Goal: Task Accomplishment & Management: Manage account settings

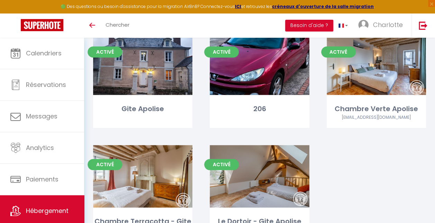
scroll to position [291, 0]
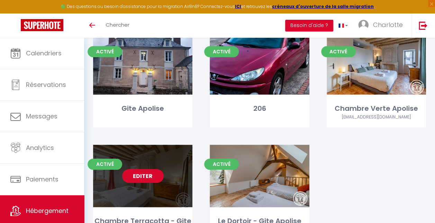
click at [147, 175] on link "Editer" at bounding box center [143, 176] width 42 height 14
click at [143, 174] on link "Editer" at bounding box center [143, 176] width 42 height 14
select select "3"
select select "2"
select select "1"
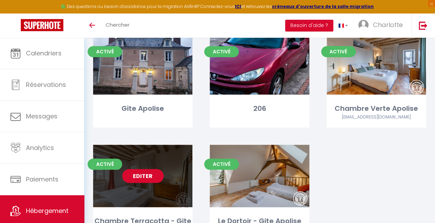
select select "1"
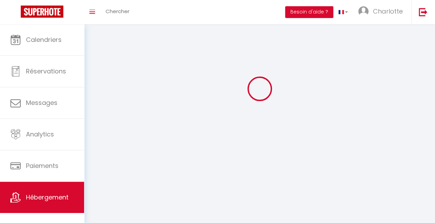
select select
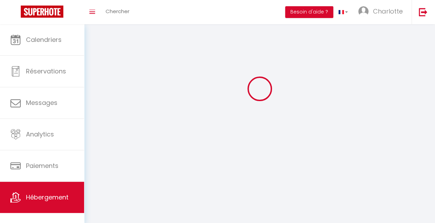
select select
checkbox input "false"
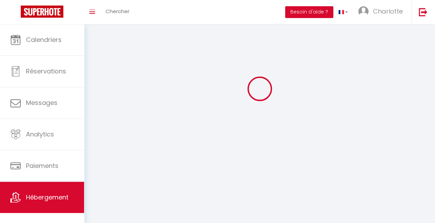
select select "28"
select select
select select "1"
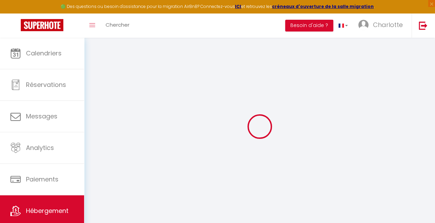
select select
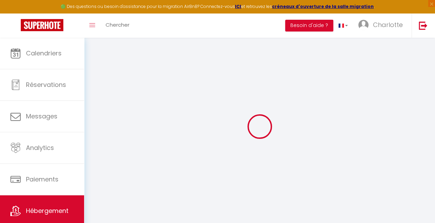
select select
checkbox input "false"
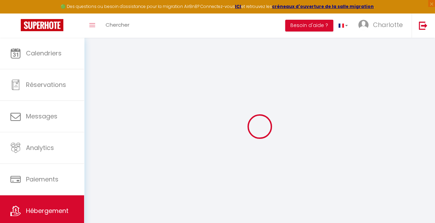
select select
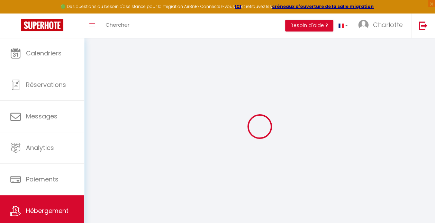
select select
checkbox input "false"
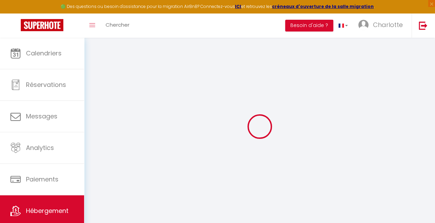
checkbox input "false"
select select
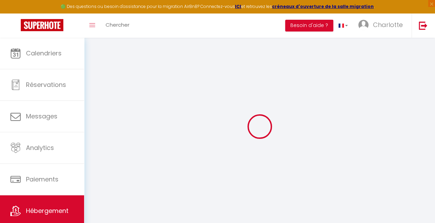
select select
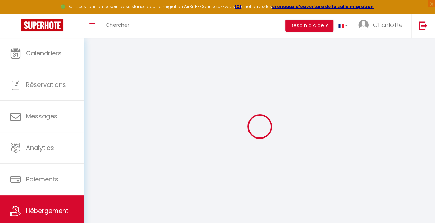
checkbox input "false"
select select
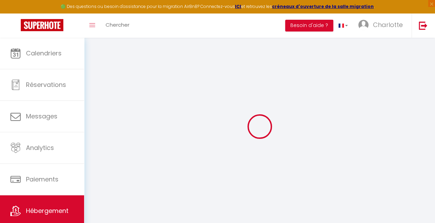
select select
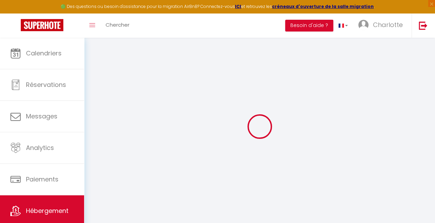
select select
checkbox input "false"
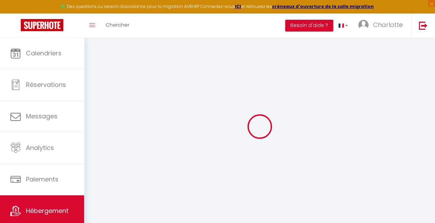
checkbox input "false"
select select
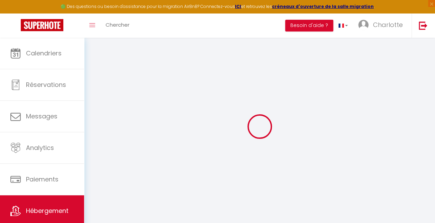
select select
checkbox input "false"
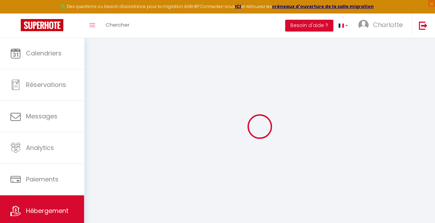
checkbox input "false"
select select
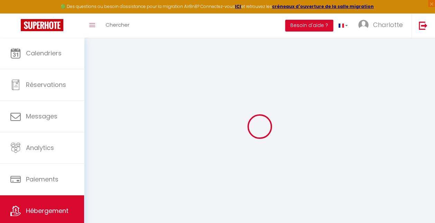
type input "Oups ! Les dates sélectionnées sont indisponibles."
type textarea "Malheureusement les dates sélectionnées sont indisponibles. Nous vous invitons …"
checkbox input "false"
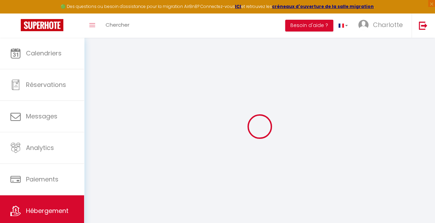
checkbox input "false"
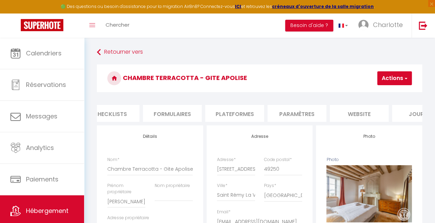
scroll to position [0, 282]
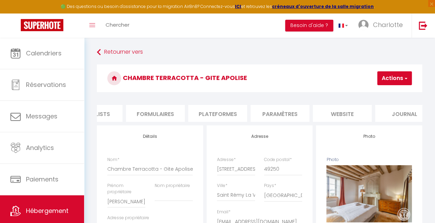
click at [343, 113] on li "website" at bounding box center [342, 113] width 59 height 17
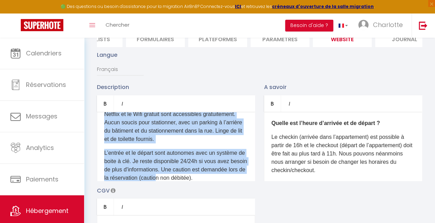
scroll to position [121, 0]
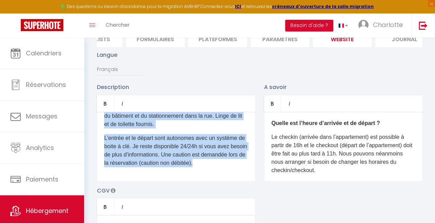
drag, startPoint x: 104, startPoint y: 129, endPoint x: 262, endPoint y: 201, distance: 173.2
click at [262, 201] on div "Description Bold Italic Rich text editor D'un accès aisé depuis les autoroutes,…" at bounding box center [259, 183] width 334 height 201
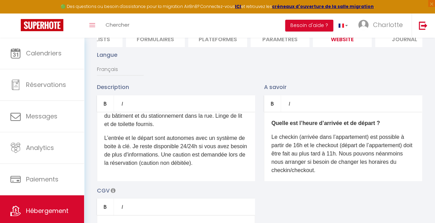
scroll to position [0, 0]
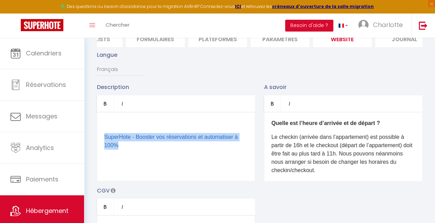
drag, startPoint x: 133, startPoint y: 152, endPoint x: 88, endPoint y: 120, distance: 55.1
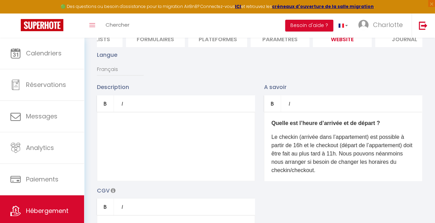
click at [154, 134] on div "​" at bounding box center [176, 146] width 158 height 69
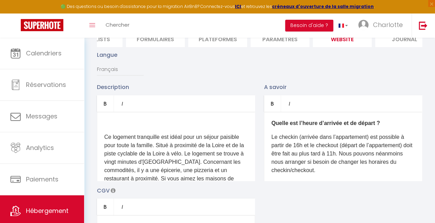
click at [107, 143] on p "Ce logement tranquille est idéal pour un séjour paisible pour toute la famille.…" at bounding box center [176, 162] width 144 height 58
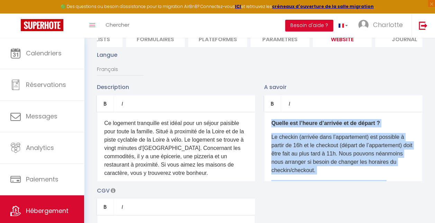
scroll to position [124, 0]
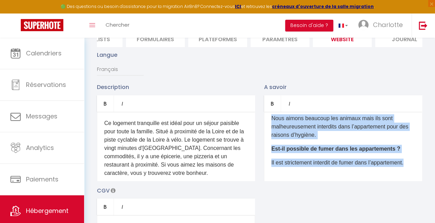
drag, startPoint x: 270, startPoint y: 125, endPoint x: 399, endPoint y: 202, distance: 149.9
click at [399, 202] on div "Description Bold Italic Rich text editor Ce logement tranquille est idéal pour …" at bounding box center [259, 183] width 334 height 201
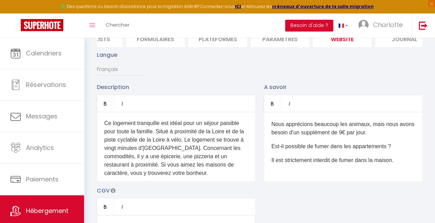
scroll to position [0, 0]
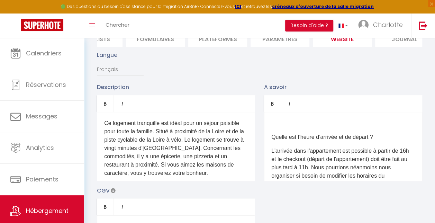
click at [273, 141] on p "Quelle est l’heure d’arrivée et de départ ?" at bounding box center [343, 137] width 144 height 8
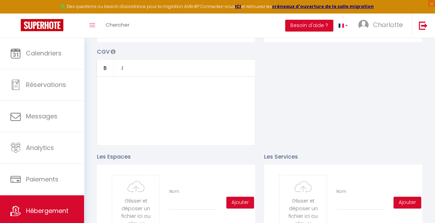
scroll to position [214, 0]
click at [124, 91] on div at bounding box center [176, 110] width 158 height 69
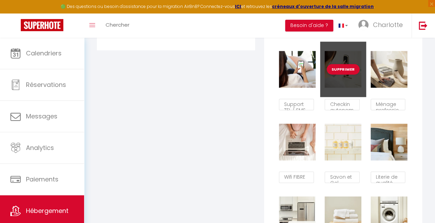
scroll to position [417, 0]
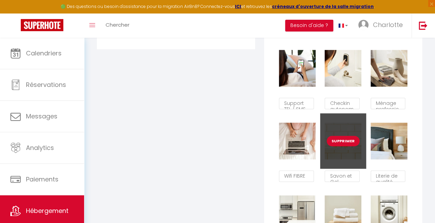
click at [346, 144] on button "Supprimer" at bounding box center [343, 141] width 33 height 10
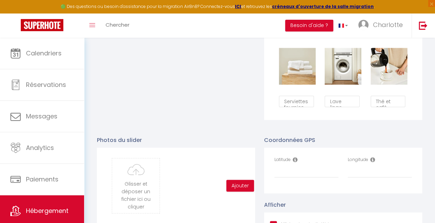
scroll to position [567, 0]
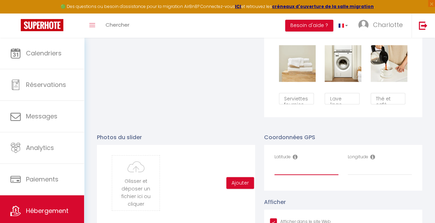
click at [301, 174] on input "Latitude" at bounding box center [306, 168] width 64 height 12
paste input "47.397547"
type input "47.397547"
click at [364, 170] on input "Longitude" at bounding box center [380, 168] width 64 height 12
click at [372, 172] on input "Longitude" at bounding box center [380, 168] width 64 height 12
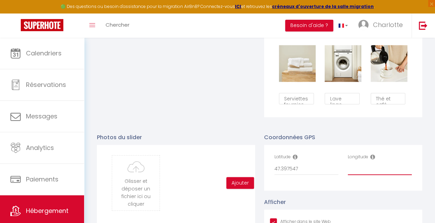
paste input "-0.314863"
type input "-0.314863"
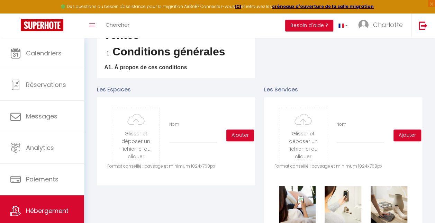
scroll to position [273, 0]
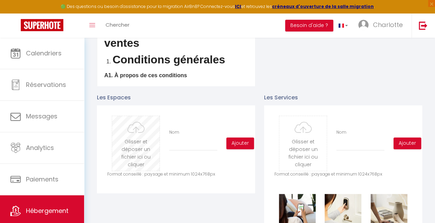
click at [137, 146] on input "file" at bounding box center [135, 143] width 47 height 55
type input "C:\fakepath\H49G024763_657b0af947cf1.jpg"
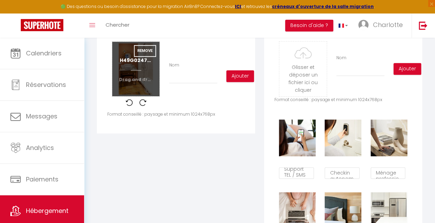
scroll to position [348, 0]
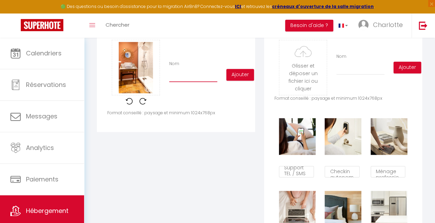
click at [184, 82] on input "Nom" at bounding box center [193, 76] width 48 height 12
type input "[GEOGRAPHIC_DATA]"
click at [236, 80] on button "Ajouter" at bounding box center [240, 75] width 28 height 12
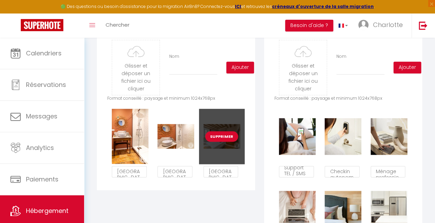
click at [223, 142] on button "Supprimer" at bounding box center [221, 136] width 33 height 10
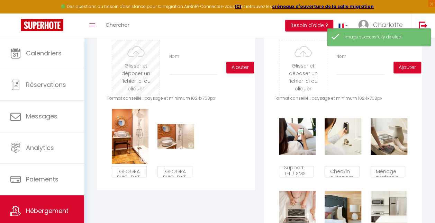
click at [138, 73] on input "file" at bounding box center [135, 67] width 47 height 55
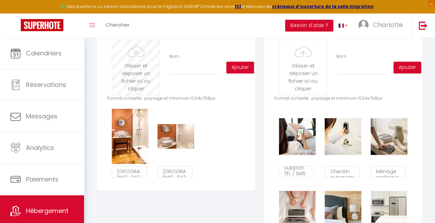
type input "C:\fakepath\H49G024763_657b0af8de99c.jpg"
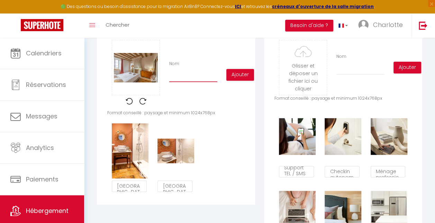
click at [180, 81] on input "Nom" at bounding box center [193, 76] width 48 height 12
type input "Chambre Terracotta"
click at [187, 98] on div "Glisser et déposer un fichier ici ou cliquer Ooops, something wrong happened. R…" at bounding box center [175, 75] width 137 height 70
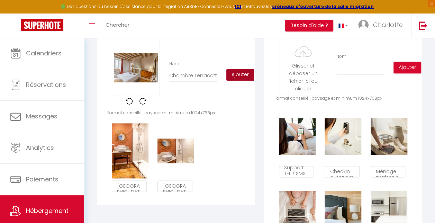
click at [236, 78] on button "Ajouter" at bounding box center [240, 75] width 28 height 12
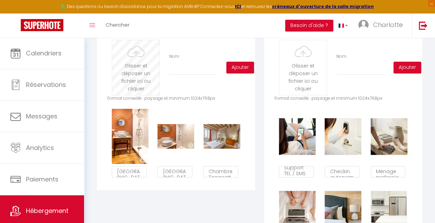
click at [134, 74] on input "file" at bounding box center [135, 67] width 47 height 55
type input "C:\fakepath\DSC02480.ARW"
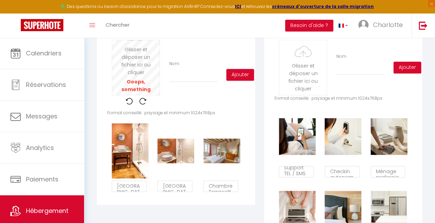
click at [137, 73] on input "file" at bounding box center [135, 67] width 47 height 55
type input "C:\fakepath\freecompress-DSC02589.JPG"
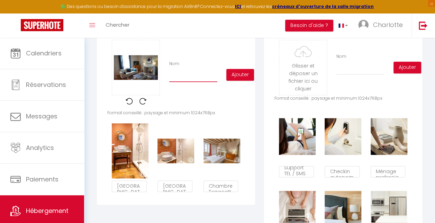
click at [183, 82] on input "Nom" at bounding box center [193, 76] width 48 height 12
type input "Salon"
click at [246, 78] on button "Ajouter" at bounding box center [240, 75] width 28 height 12
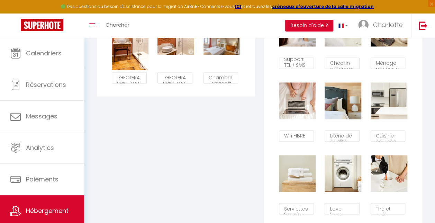
scroll to position [382, 0]
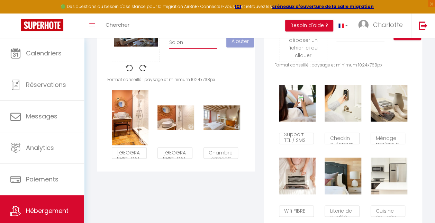
click at [199, 48] on input "Salon" at bounding box center [193, 42] width 48 height 12
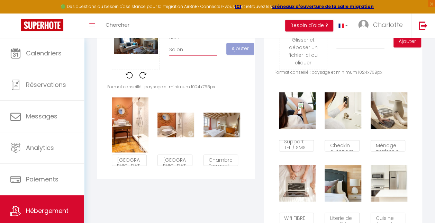
scroll to position [374, 0]
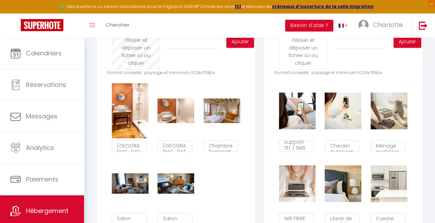
click at [137, 52] on input "file" at bounding box center [135, 42] width 47 height 55
type input "C:\fakepath\freecompress-DSC02610.JPG"
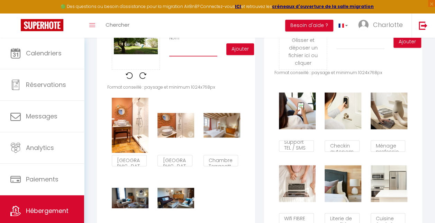
click at [187, 56] on input "Nom" at bounding box center [193, 50] width 48 height 12
type input "Jardin"
click at [242, 55] on button "Ajouter" at bounding box center [240, 49] width 28 height 12
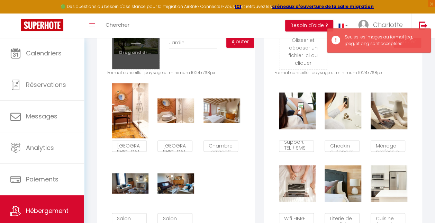
click at [135, 43] on input "file" at bounding box center [135, 42] width 47 height 55
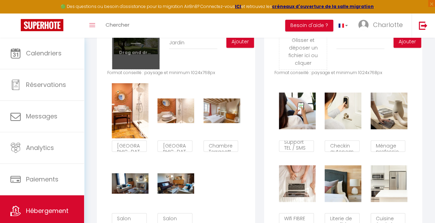
type input "C:\fakepath\freecompress-DSC02597.JPG"
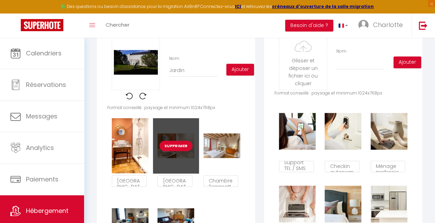
scroll to position [352, 0]
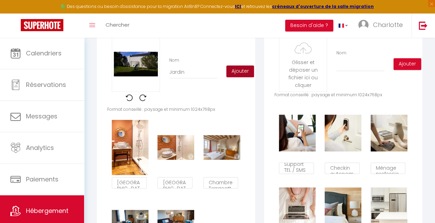
click at [244, 76] on button "Ajouter" at bounding box center [240, 71] width 28 height 12
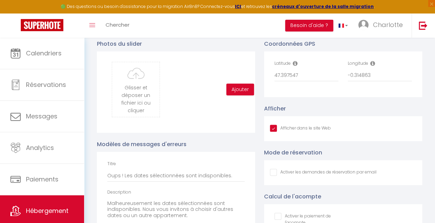
scroll to position [660, 0]
click at [137, 96] on input "file" at bounding box center [135, 90] width 47 height 55
type input "C:\fakepath\freecompress-DSC02597.JPG"
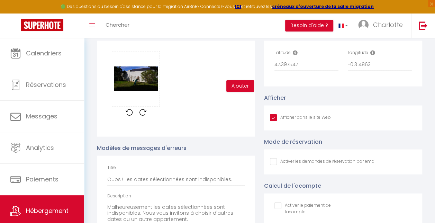
scroll to position [672, 0]
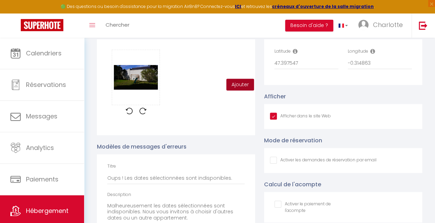
click at [241, 89] on button "Ajouter" at bounding box center [240, 85] width 28 height 12
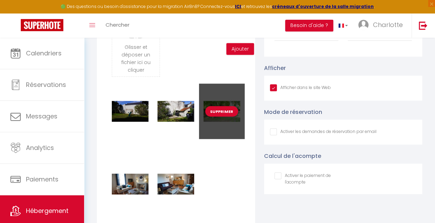
scroll to position [700, 0]
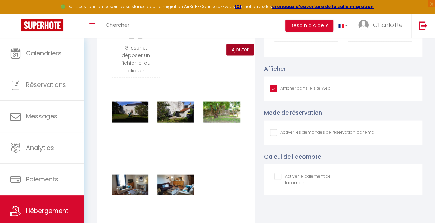
click at [237, 54] on button "Ajouter" at bounding box center [240, 50] width 28 height 12
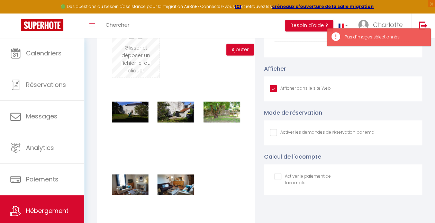
click at [138, 59] on input "file" at bounding box center [135, 49] width 47 height 55
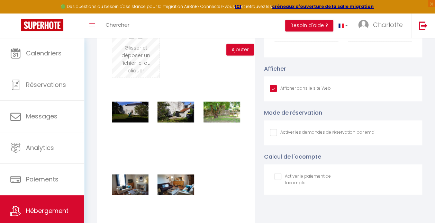
type input "C:\fakepath\H49G024763_657b0af4e7764.jpg"
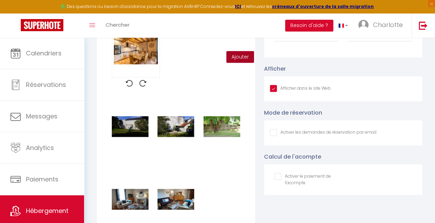
click at [234, 61] on button "Ajouter" at bounding box center [240, 57] width 28 height 12
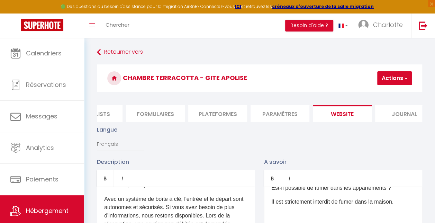
scroll to position [30, 0]
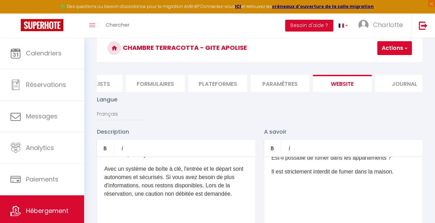
click at [406, 48] on span "button" at bounding box center [405, 48] width 4 height 7
click at [378, 62] on input "Enregistrer" at bounding box center [377, 63] width 26 height 7
